Goal: Task Accomplishment & Management: Manage account settings

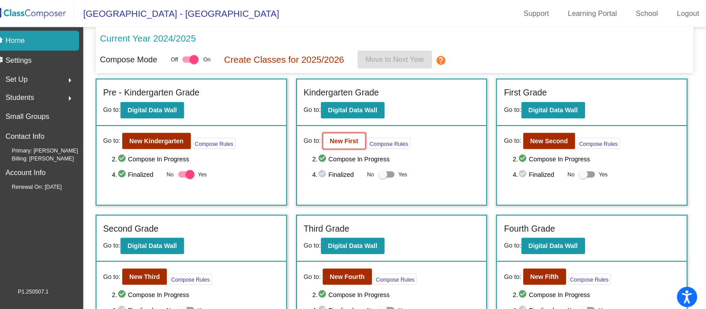
click at [349, 144] on button "New First" at bounding box center [353, 138] width 42 height 16
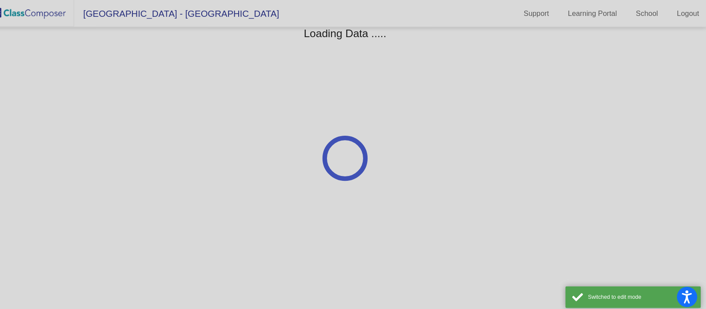
click at [57, 188] on div at bounding box center [353, 154] width 706 height 309
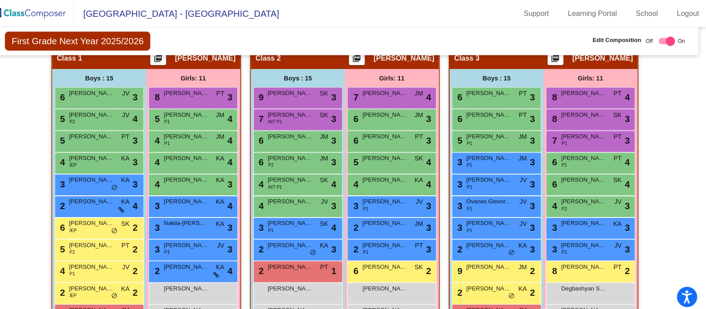
scroll to position [213, 0]
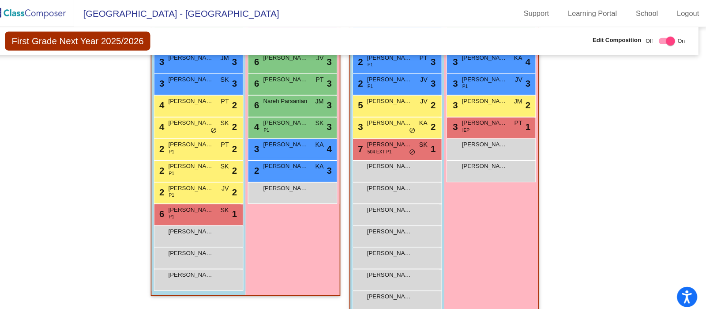
scroll to position [714, 0]
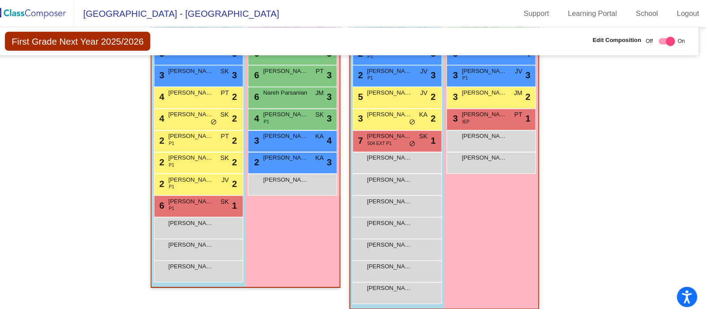
click at [227, 222] on div "Eliot Mendoza lock do_not_disturb_alt" at bounding box center [209, 221] width 84 height 18
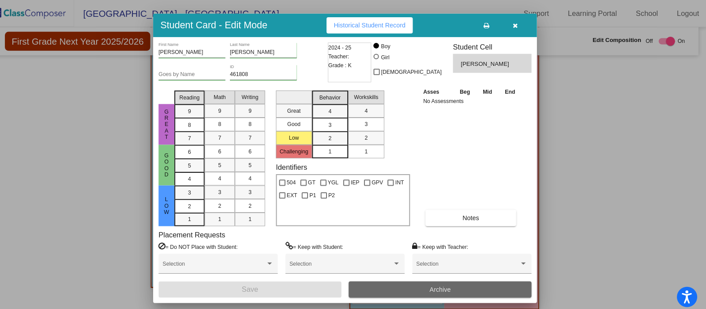
click at [439, 282] on span "Archive" at bounding box center [446, 282] width 21 height 7
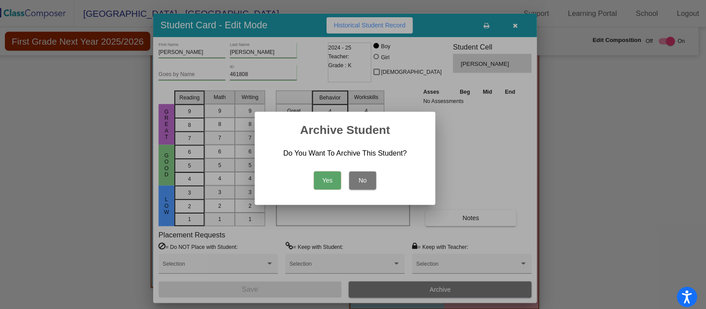
click at [344, 177] on button "Yes" at bounding box center [336, 176] width 26 height 18
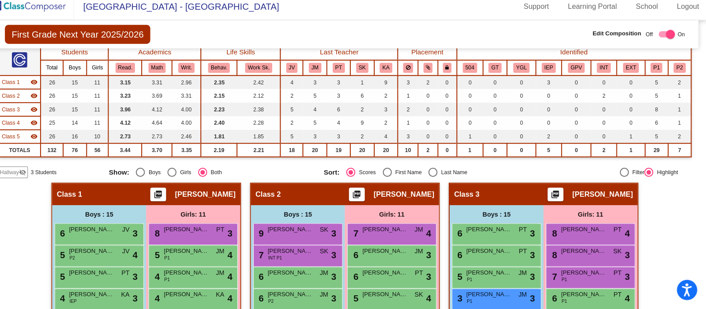
scroll to position [84, 0]
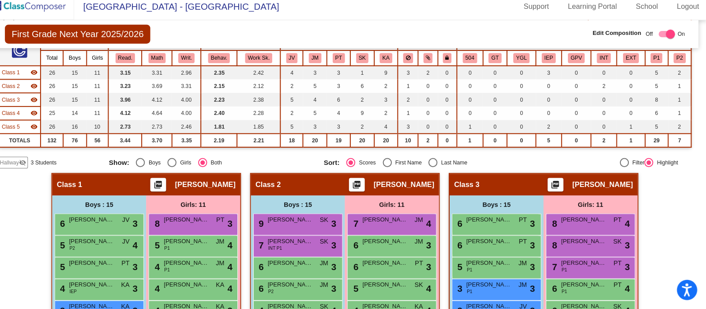
click at [63, 15] on img at bounding box center [44, 13] width 88 height 26
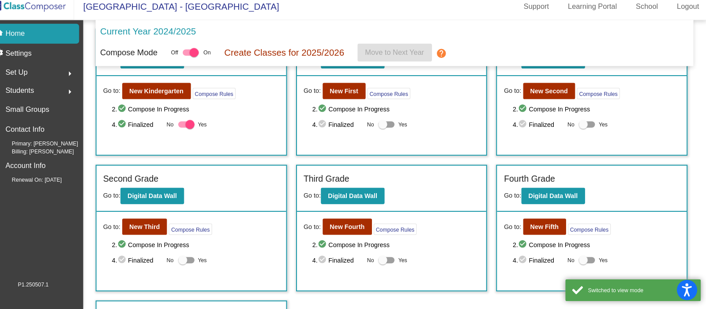
scroll to position [73, 0]
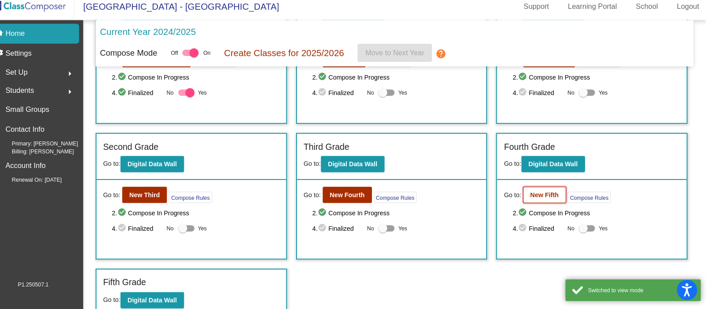
click at [545, 196] on b "New Fifth" at bounding box center [549, 196] width 28 height 7
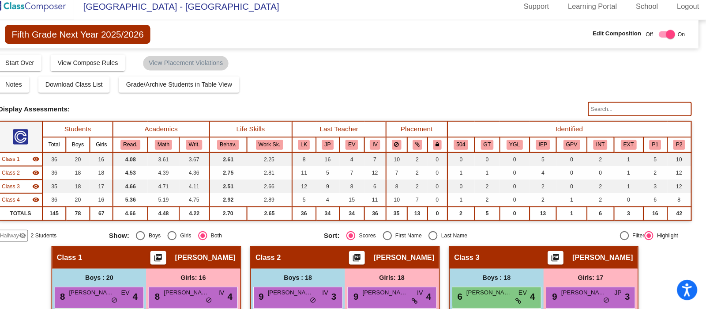
click at [59, 10] on img at bounding box center [44, 13] width 88 height 26
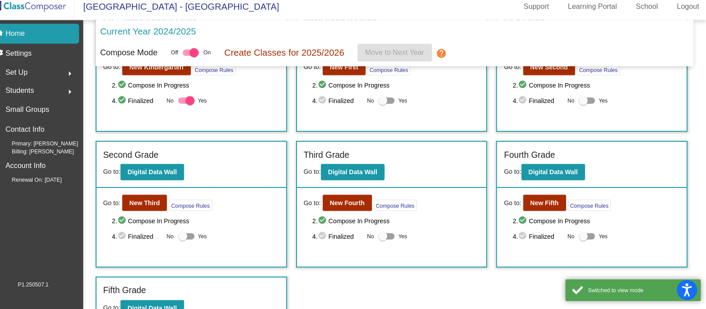
scroll to position [70, 0]
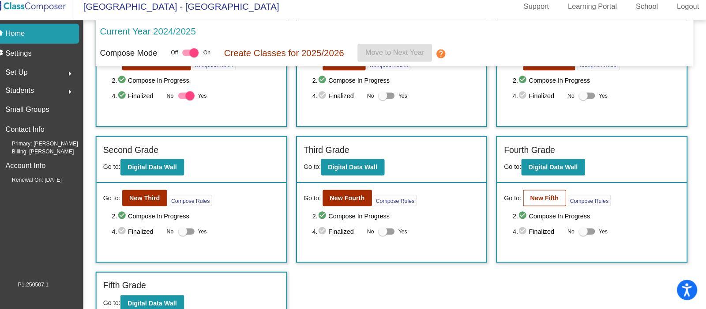
click at [548, 199] on b "New Fifth" at bounding box center [549, 199] width 28 height 7
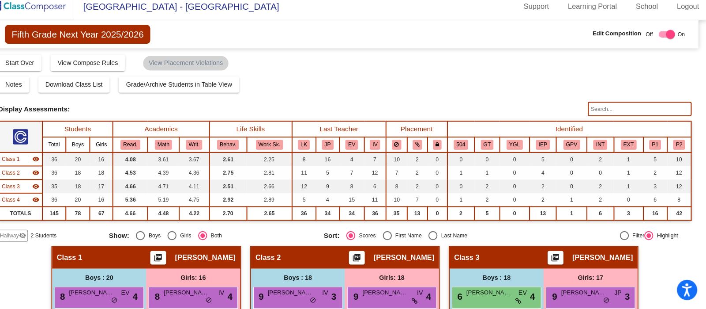
click at [60, 13] on img at bounding box center [44, 13] width 88 height 26
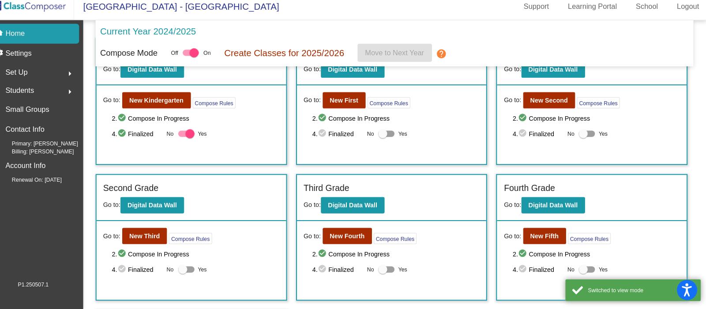
scroll to position [41, 0]
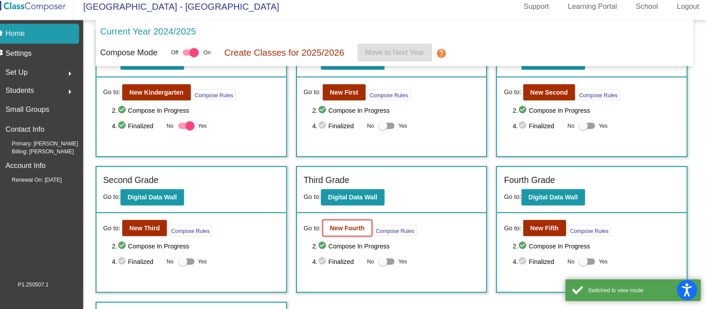
click at [361, 227] on b "New Fourth" at bounding box center [356, 229] width 34 height 7
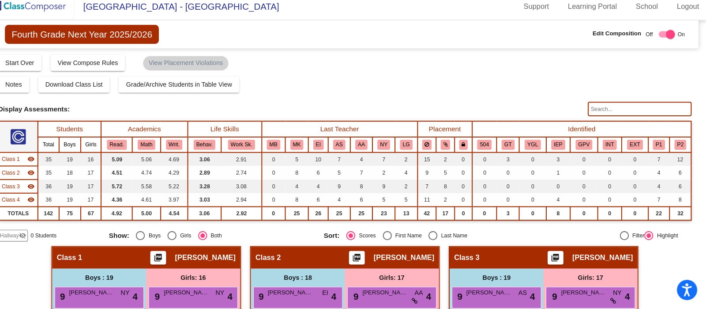
click at [68, 15] on img at bounding box center [44, 13] width 88 height 26
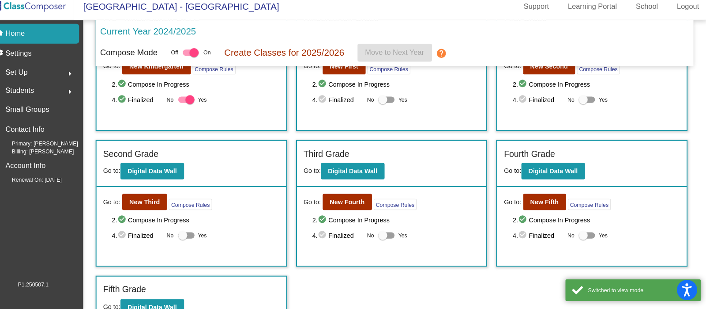
scroll to position [66, 0]
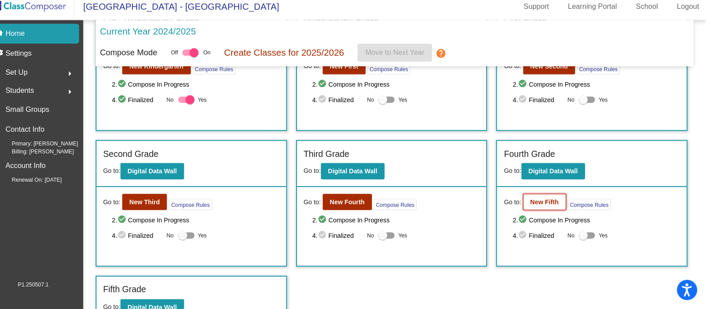
click at [540, 200] on b "New Fifth" at bounding box center [549, 203] width 28 height 7
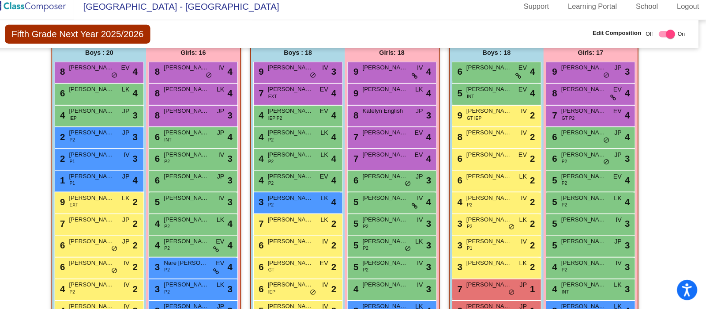
scroll to position [224, 0]
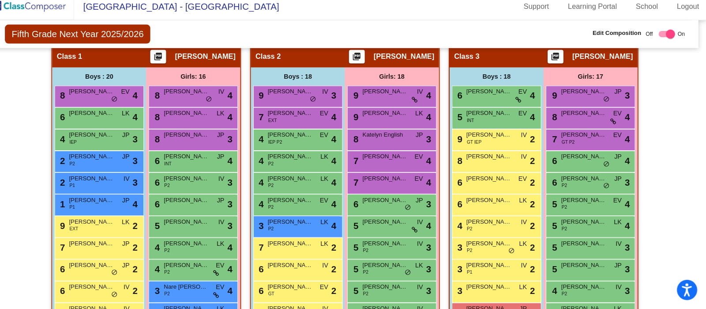
scroll to position [196, 0]
